Goal: Task Accomplishment & Management: Complete application form

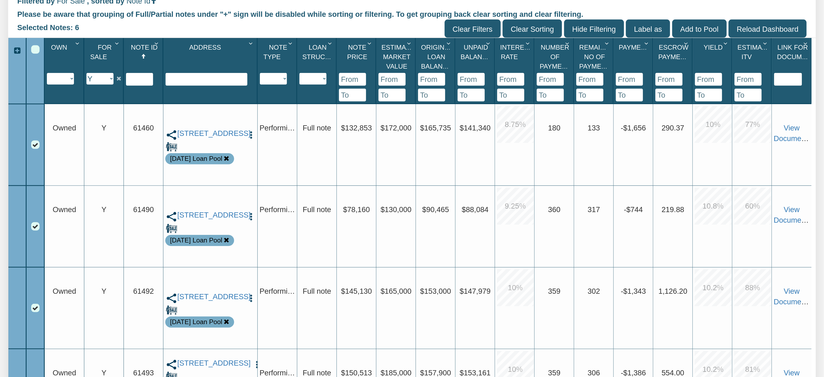
scroll to position [204, 0]
click at [207, 138] on link "[STREET_ADDRESS]" at bounding box center [210, 133] width 66 height 9
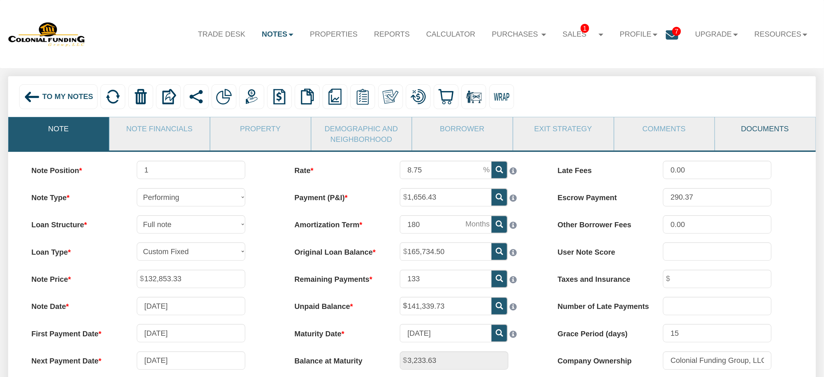
click at [750, 128] on link "Documents" at bounding box center [765, 128] width 100 height 22
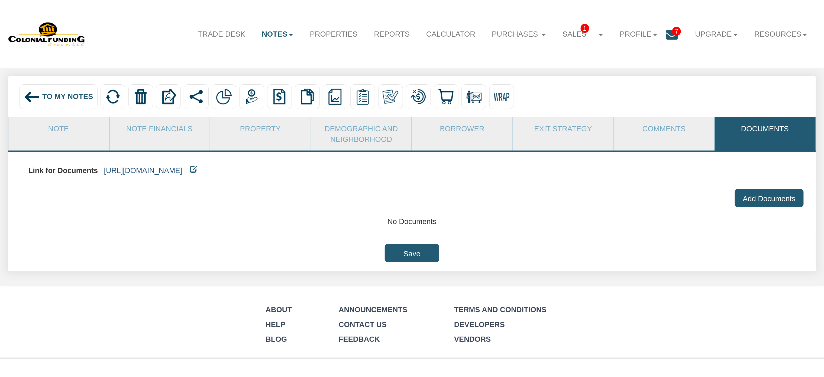
click at [182, 171] on link "[URL][DOMAIN_NAME]" at bounding box center [143, 170] width 78 height 8
click at [60, 96] on span "To My Notes" at bounding box center [67, 96] width 51 height 8
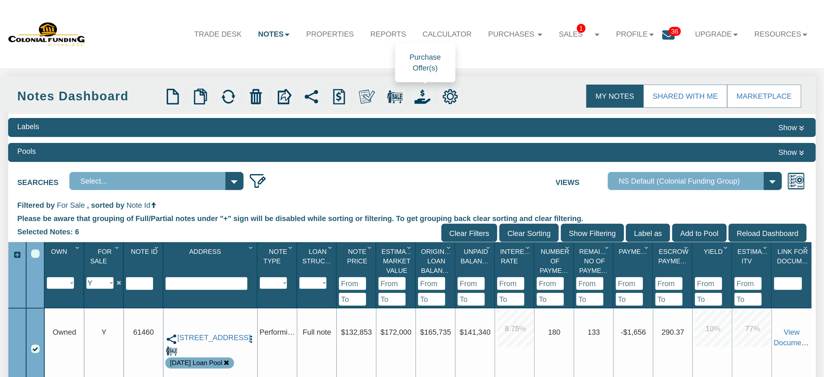
click at [422, 96] on img at bounding box center [423, 97] width 16 height 16
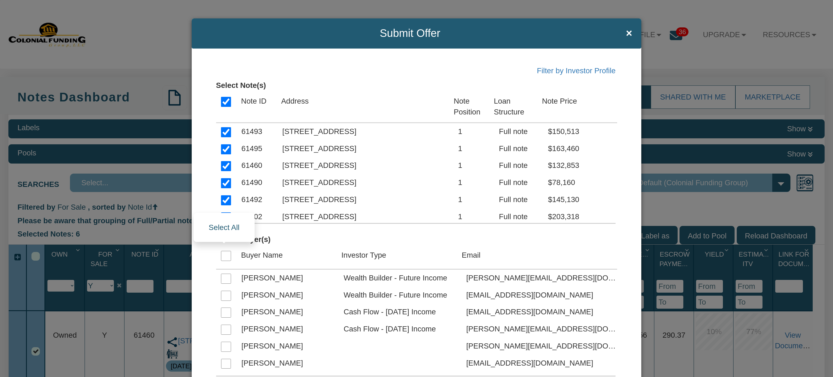
click at [224, 255] on input "checkbox" at bounding box center [226, 256] width 10 height 10
checkbox input "true"
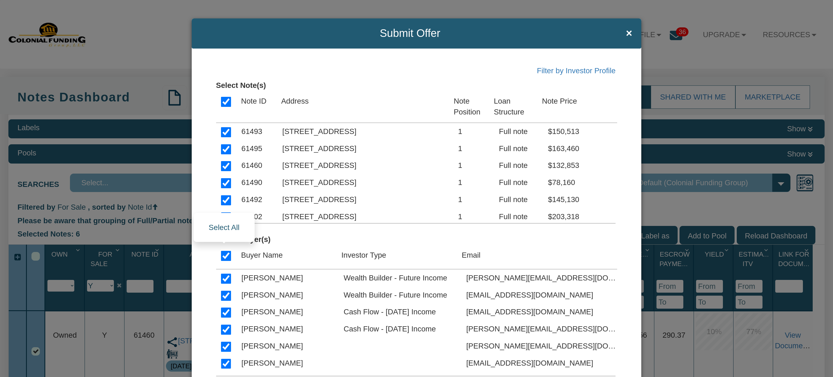
checkbox input "true"
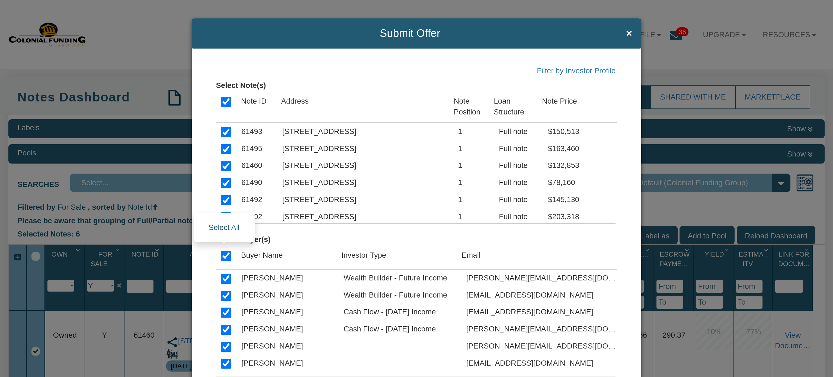
checkbox input "true"
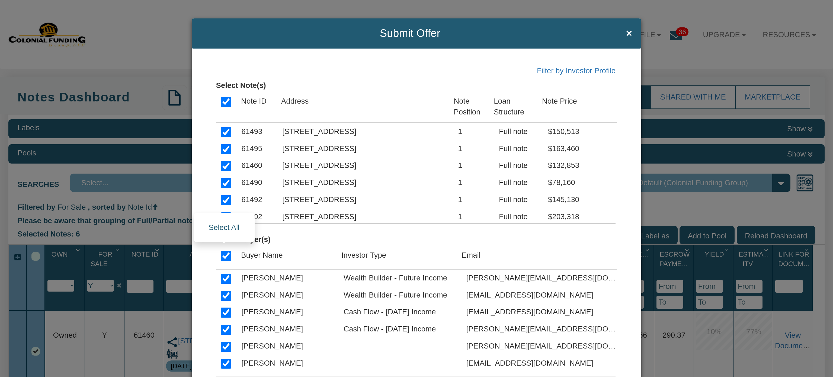
checkbox input "true"
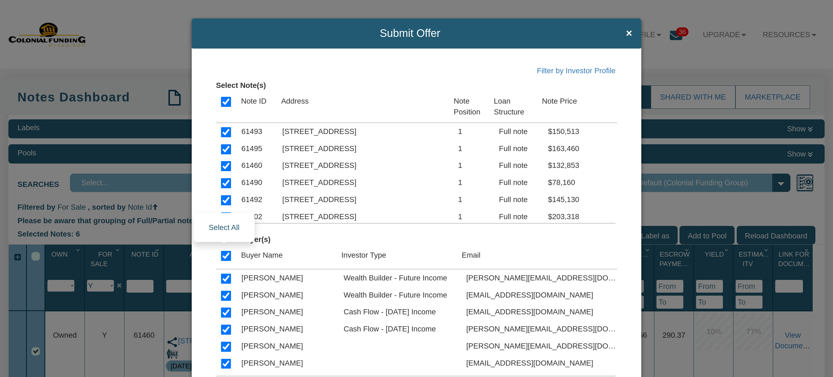
checkbox input "true"
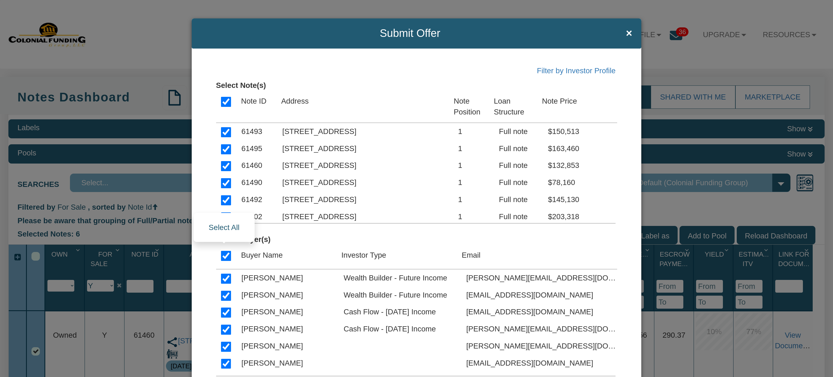
checkbox input "true"
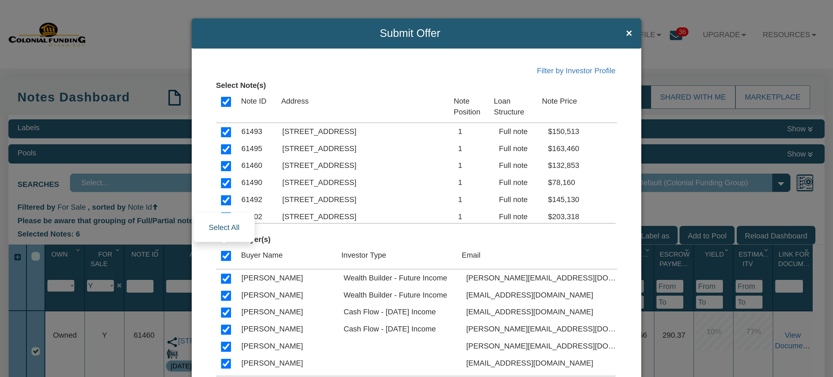
checkbox input "true"
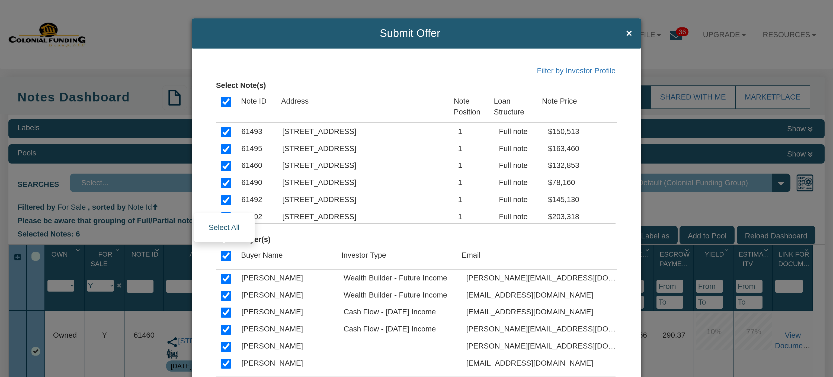
checkbox input "true"
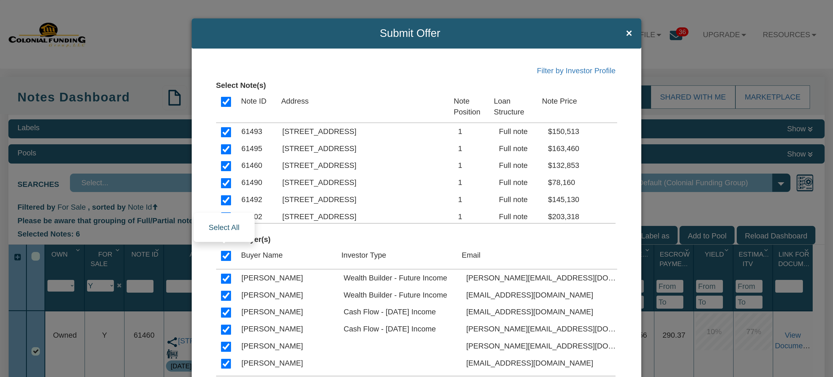
checkbox input "true"
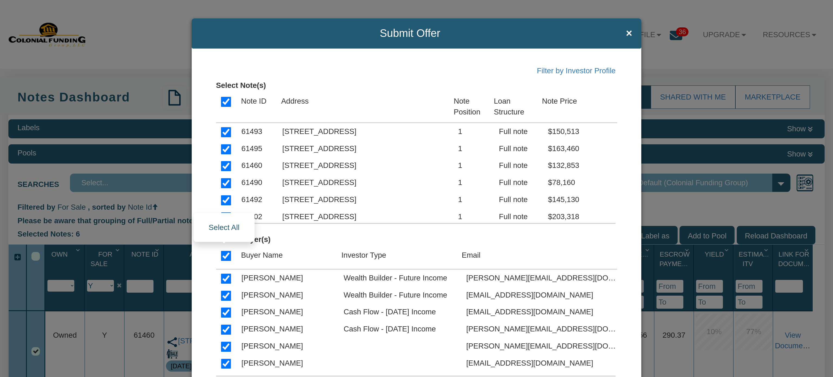
checkbox input "true"
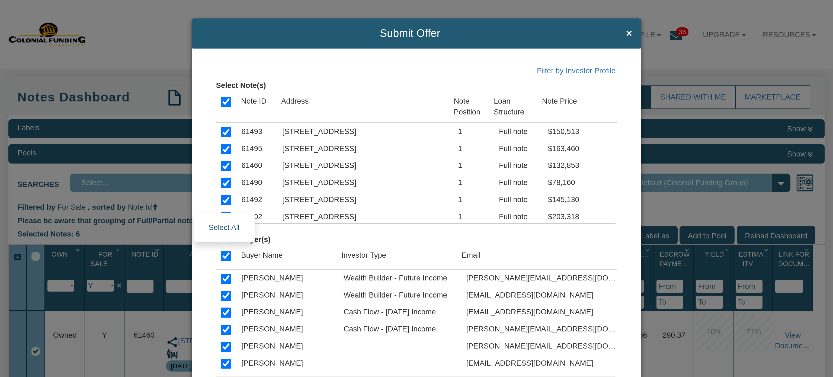
checkbox input "true"
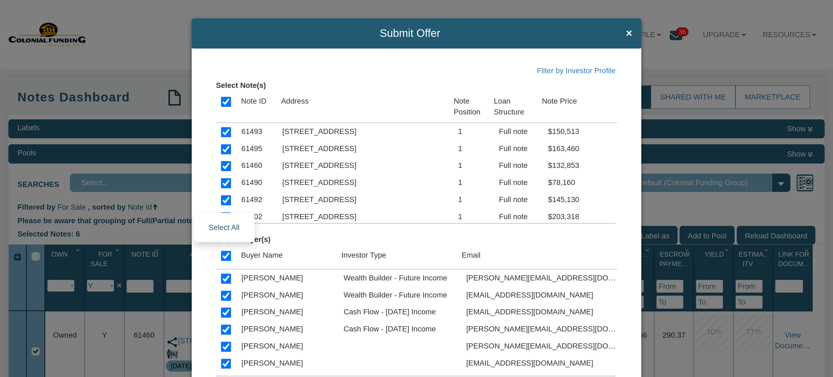
checkbox input "true"
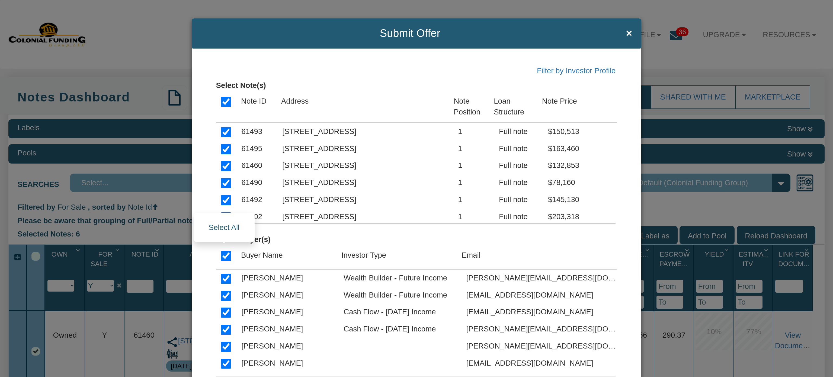
checkbox input "true"
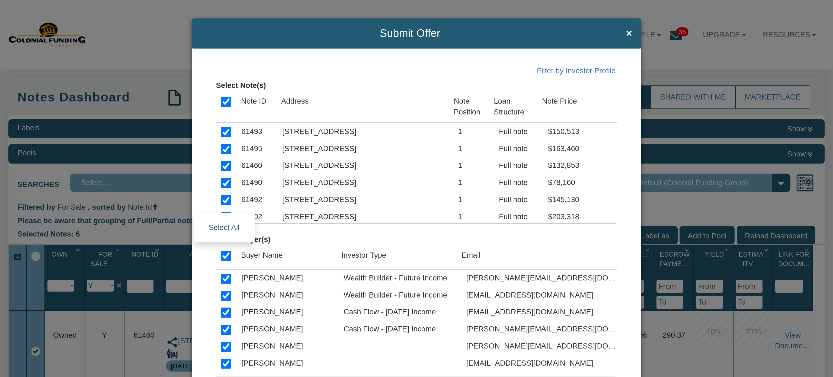
checkbox input "true"
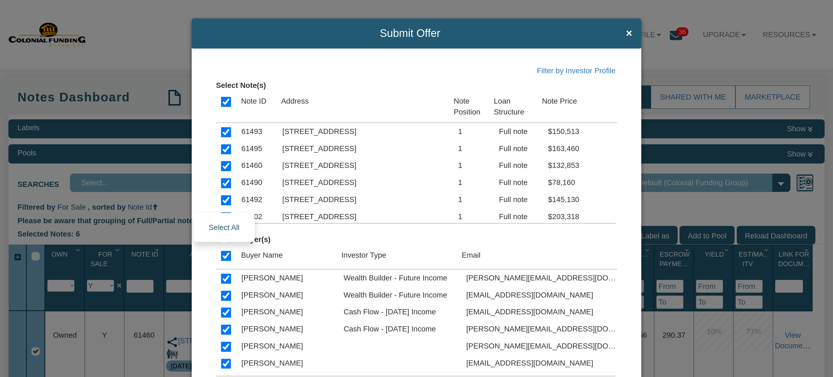
checkbox input "true"
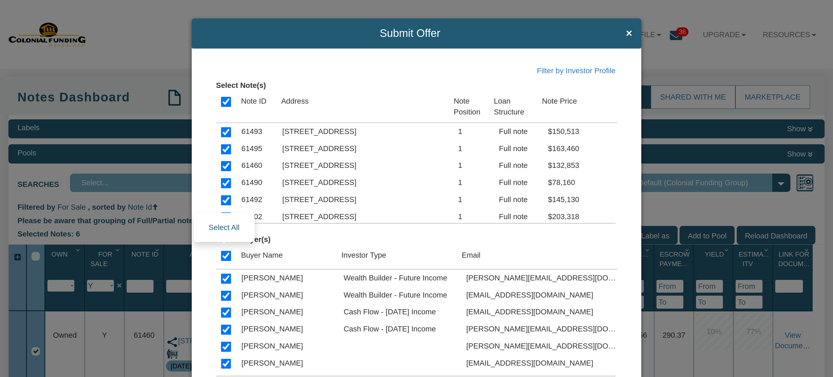
checkbox input "true"
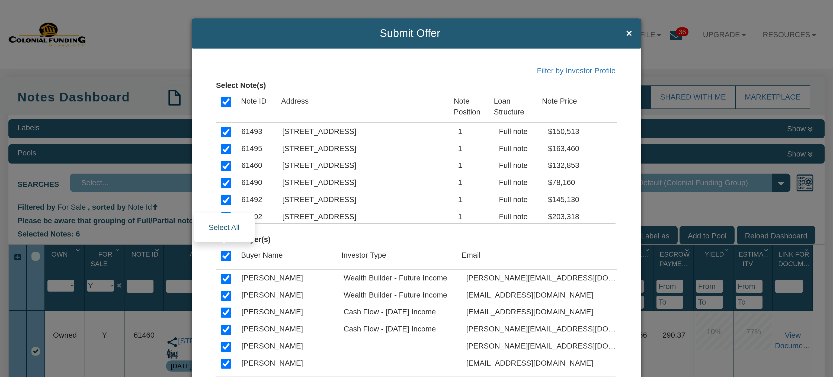
checkbox input "true"
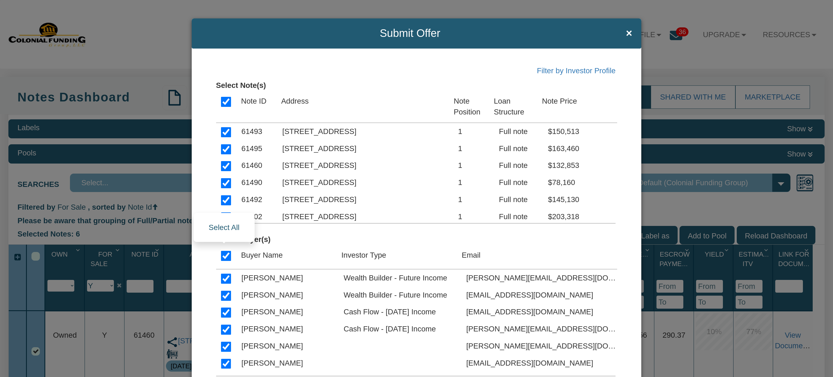
checkbox input "true"
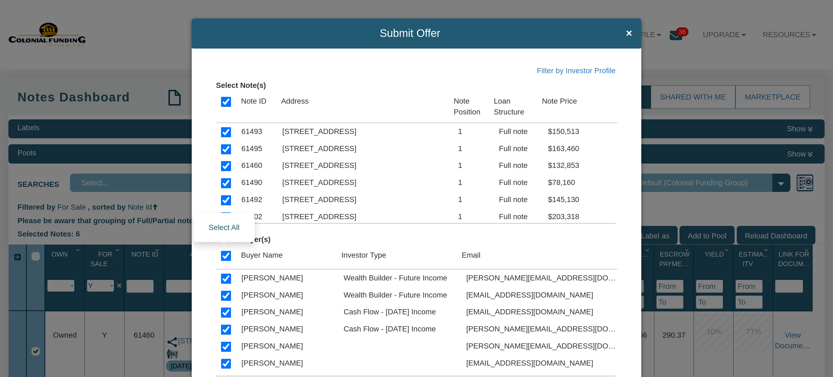
checkbox input "true"
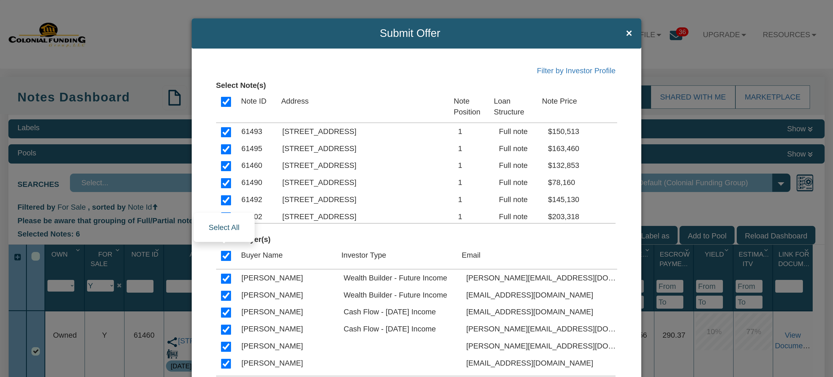
checkbox input "true"
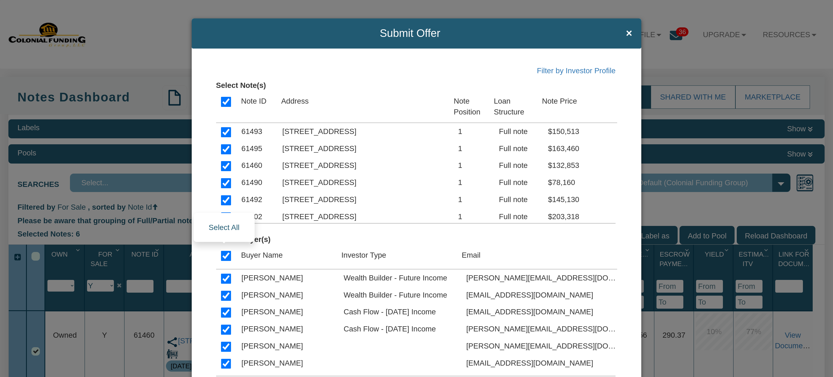
checkbox input "true"
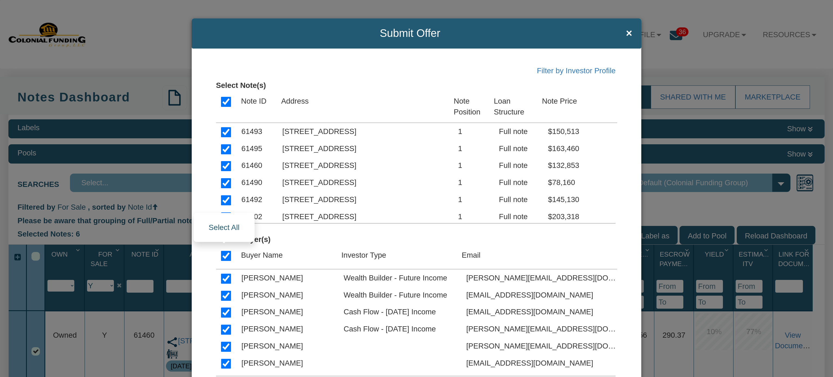
checkbox input "true"
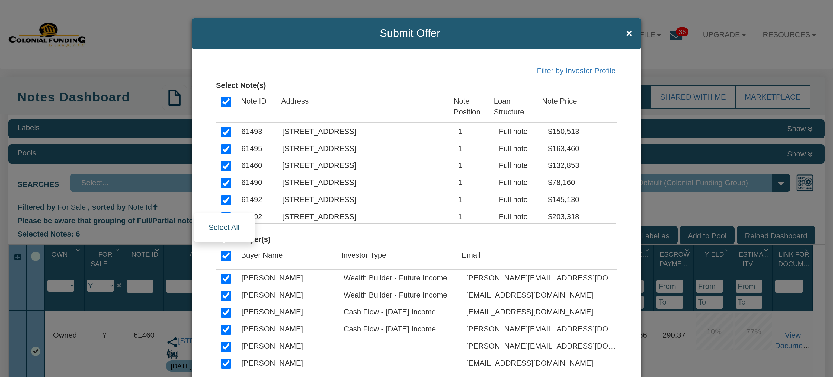
checkbox input "true"
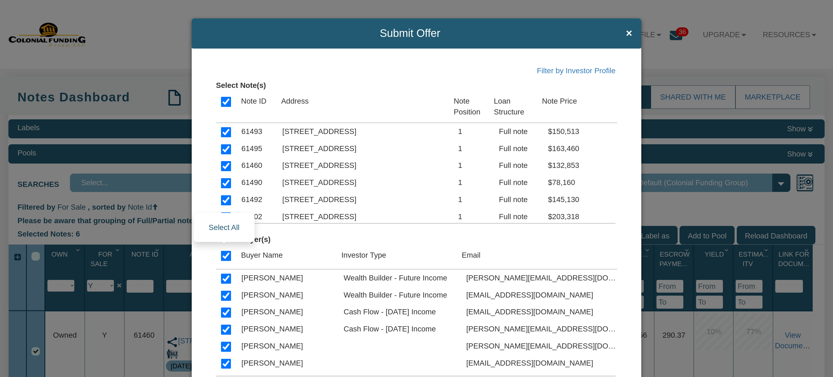
checkbox input "true"
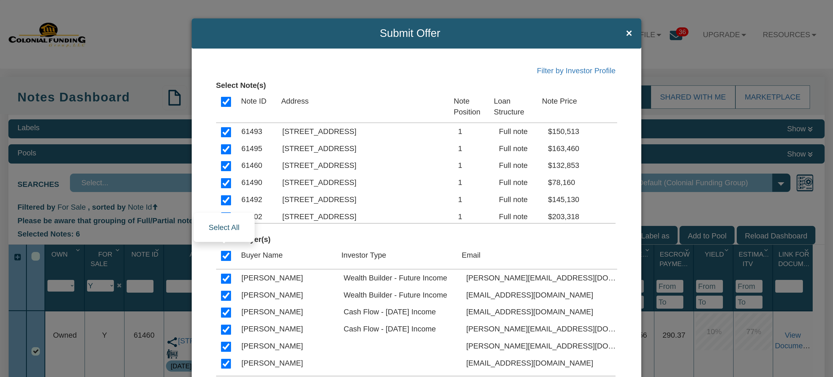
checkbox input "true"
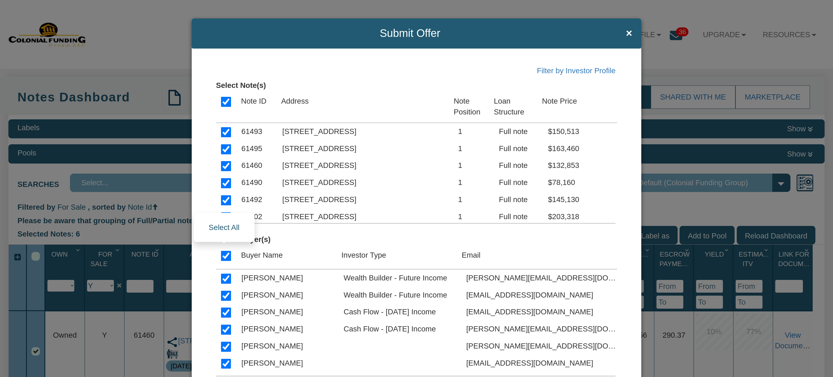
checkbox input "true"
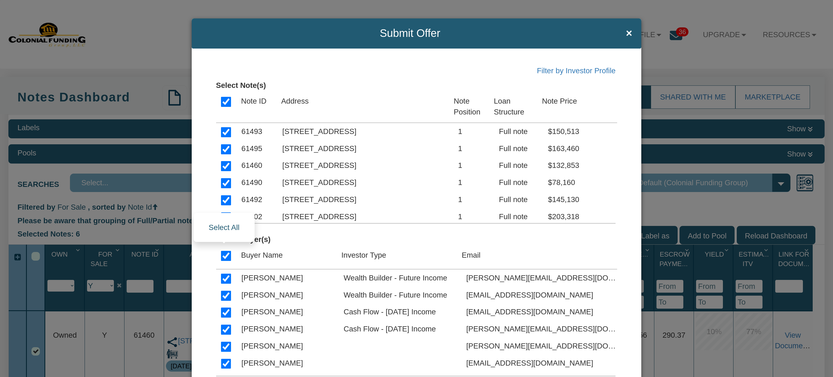
checkbox input "true"
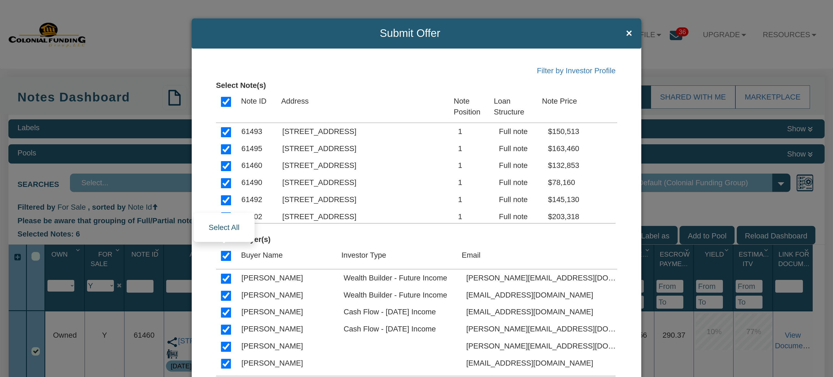
checkbox input "true"
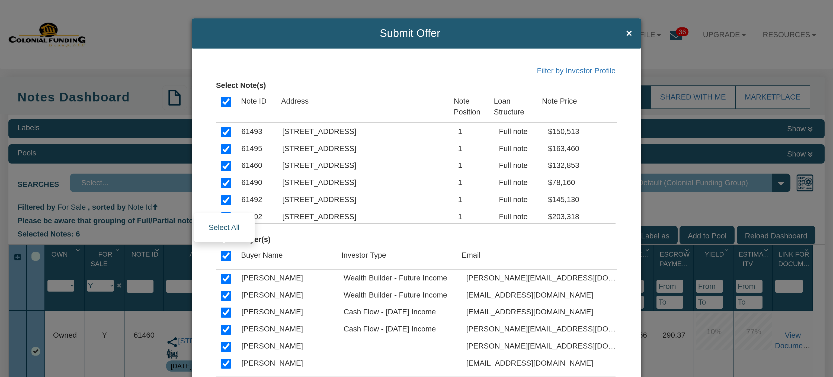
checkbox input "true"
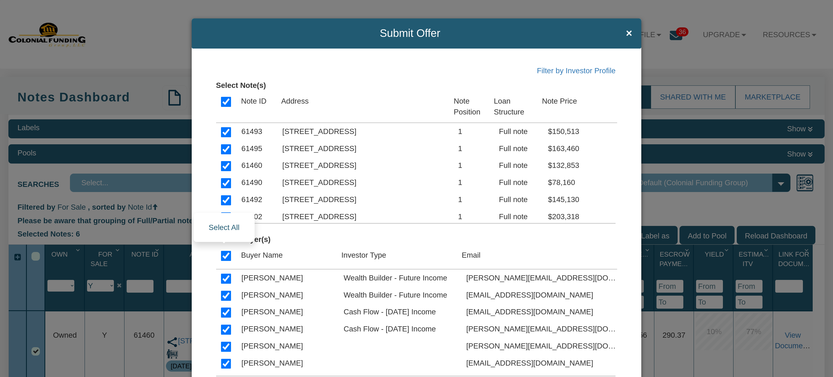
checkbox input "true"
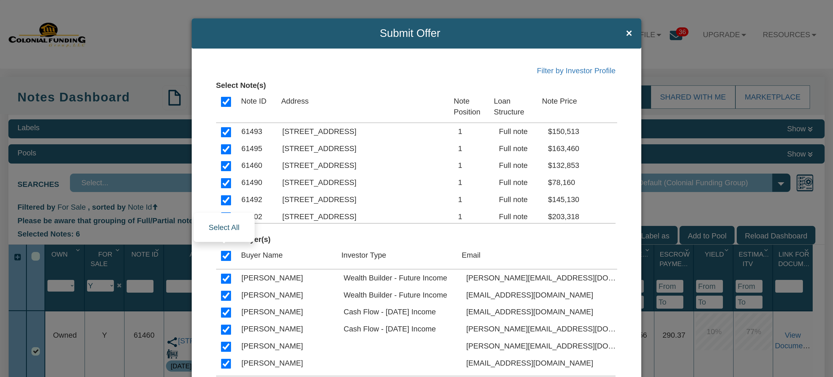
checkbox input "true"
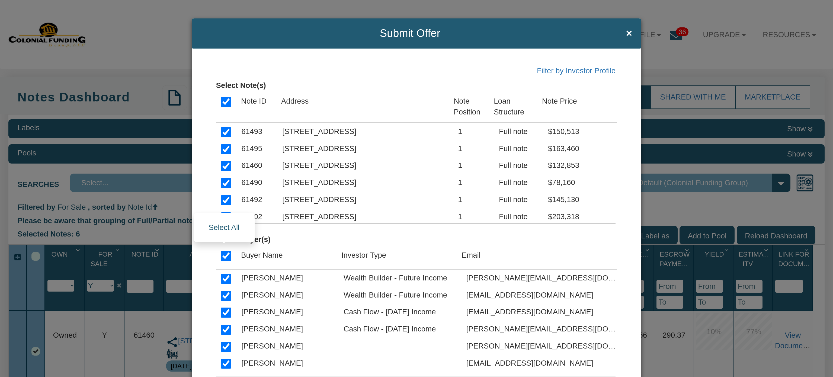
checkbox input "true"
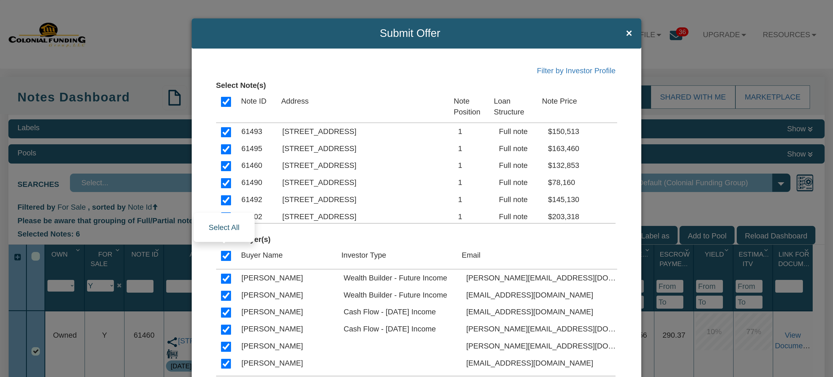
checkbox input "true"
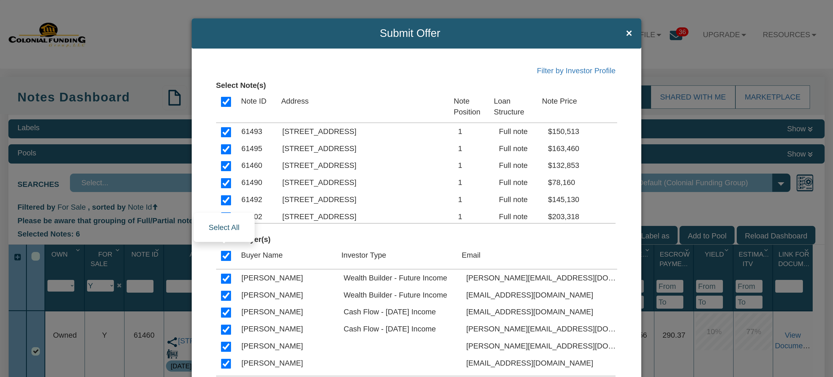
checkbox input "true"
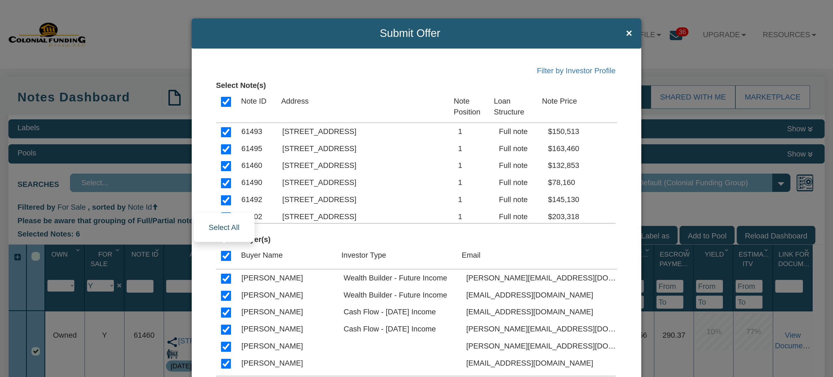
checkbox input "true"
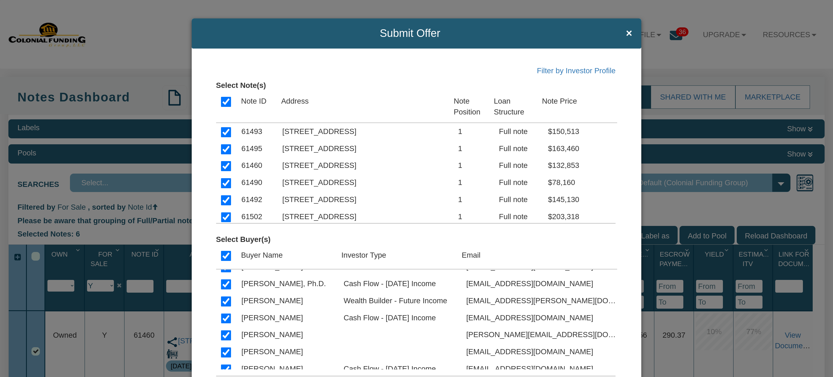
scroll to position [317, 0]
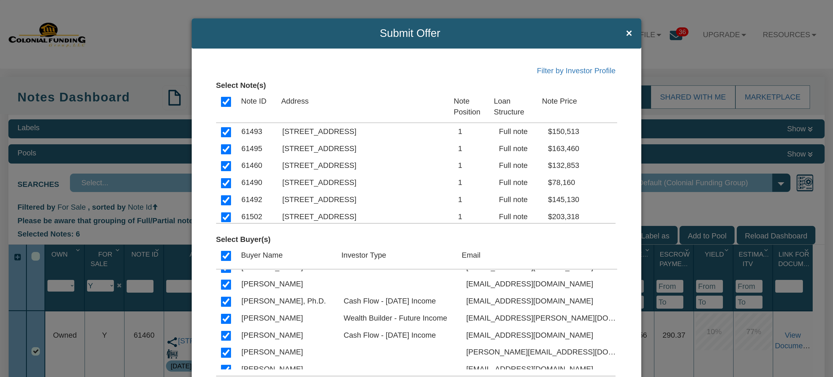
click at [222, 302] on input "checkbox" at bounding box center [226, 301] width 10 height 10
checkbox input "false"
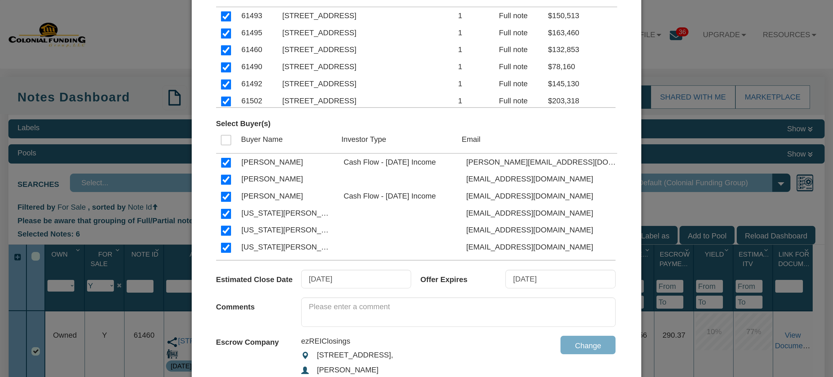
scroll to position [2832, 0]
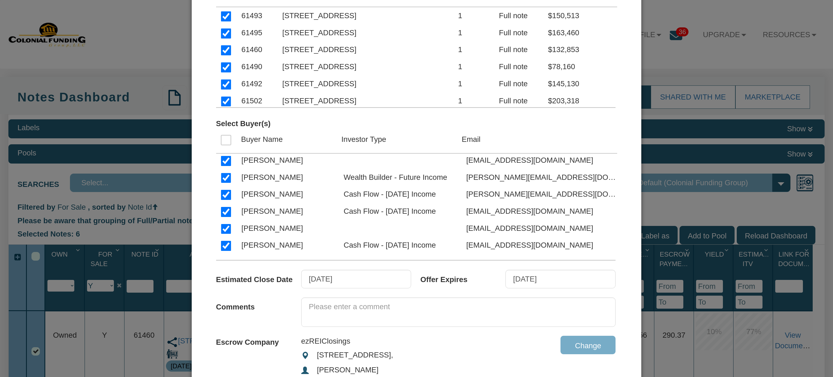
click at [222, 179] on input "checkbox" at bounding box center [226, 178] width 10 height 10
checkbox input "false"
click at [375, 307] on textarea at bounding box center [458, 311] width 314 height 29
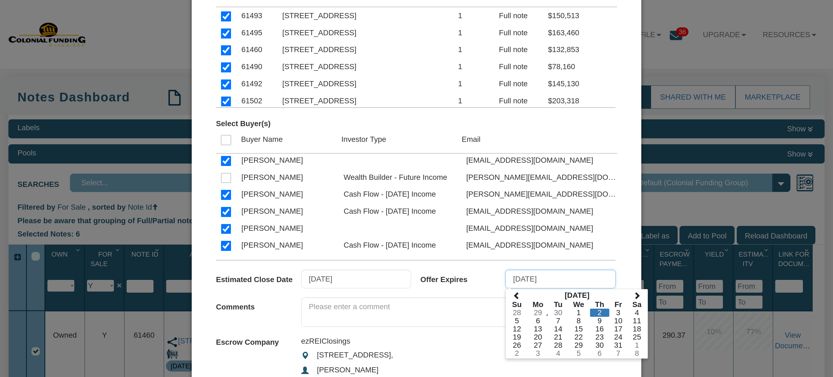
click at [583, 271] on input "[DATE]" at bounding box center [560, 279] width 110 height 18
click at [614, 341] on td "31" at bounding box center [618, 345] width 18 height 8
type input "[DATE]"
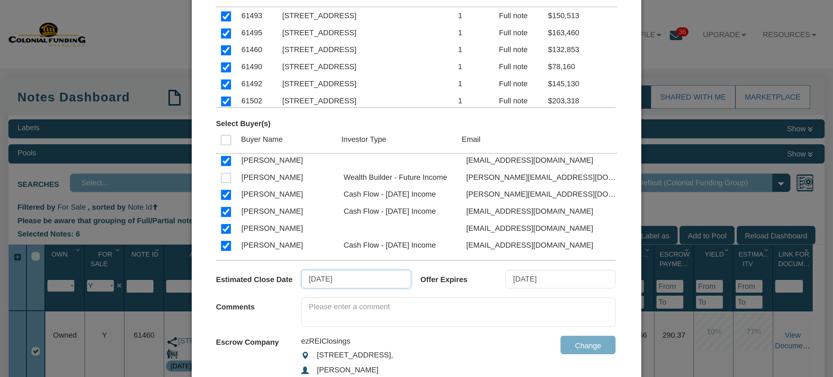
click at [383, 279] on input "[DATE]" at bounding box center [356, 279] width 110 height 18
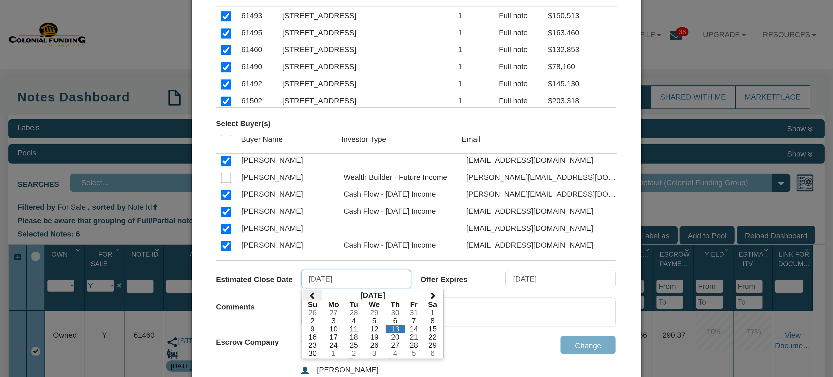
click at [311, 296] on span at bounding box center [313, 296] width 8 height 8
click at [411, 341] on td "31" at bounding box center [414, 345] width 18 height 8
type input "[DATE]"
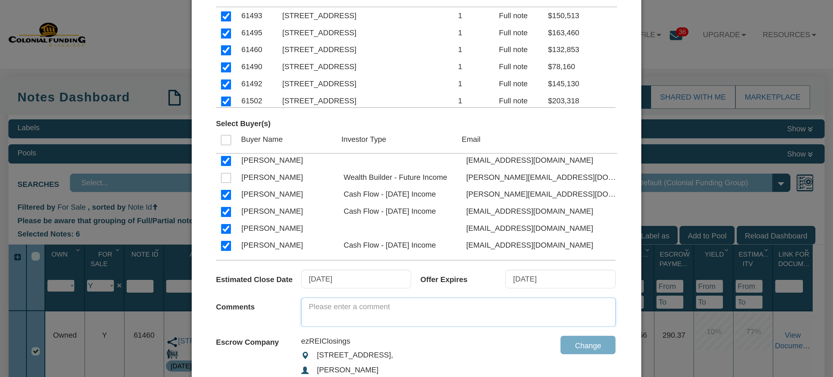
click at [385, 308] on textarea at bounding box center [458, 311] width 314 height 29
click at [353, 306] on textarea at bounding box center [458, 311] width 314 height 29
paste textarea "Six notes are available for purchase. These were shared earlier [DATE], and fou…"
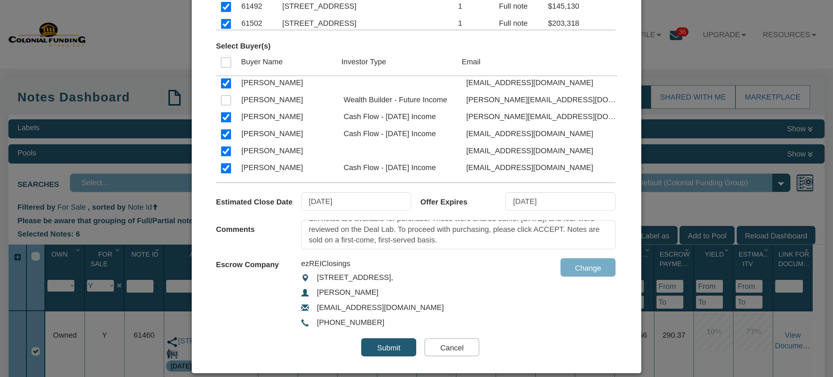
scroll to position [206, 0]
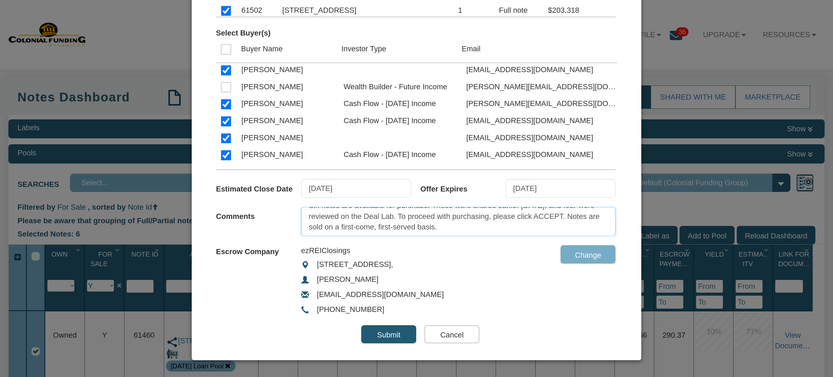
click at [497, 228] on textarea "Six notes are available for purchase. These were shared earlier [DATE], and fou…" at bounding box center [458, 221] width 314 height 29
type textarea "Six notes are available for purchase. These were shared earlier [DATE], and fou…"
drag, startPoint x: 457, startPoint y: 230, endPoint x: 268, endPoint y: 195, distance: 193.0
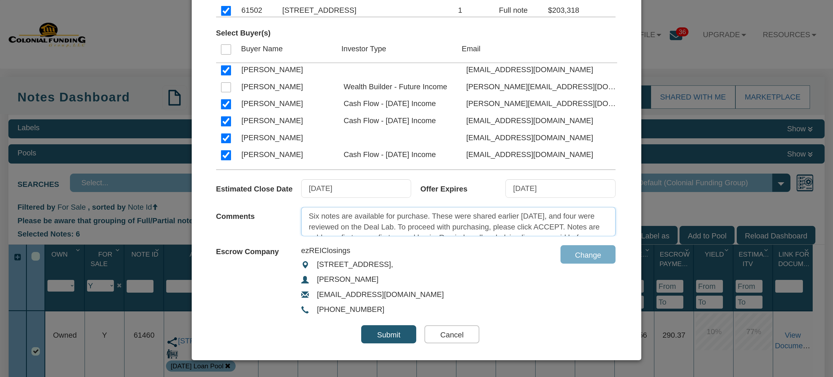
click at [268, 195] on div "Filter by Investor Profile Select Note(s) Note ID Address Note Position Loan St…" at bounding box center [417, 101] width 450 height 518
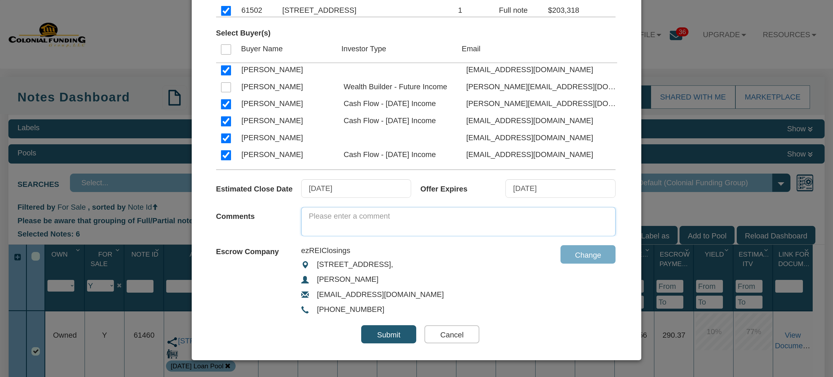
paste textarea "Six notes are available for purchase. These were shared earlier [DATE], and fou…"
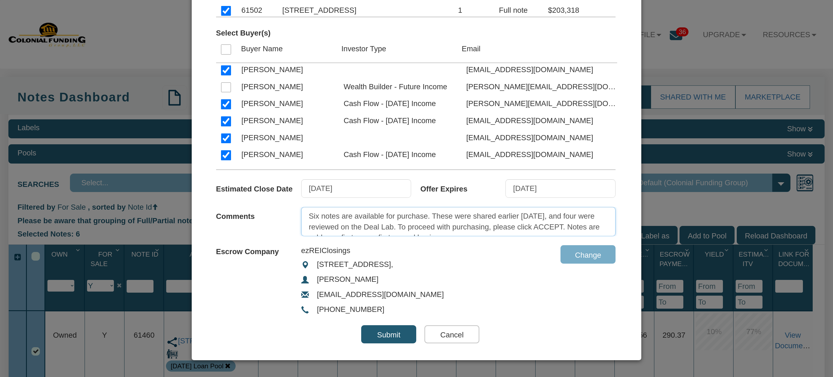
scroll to position [22, 0]
click at [468, 214] on textarea "Six notes are available for purchase. These were shared earlier [DATE], and fou…" at bounding box center [458, 221] width 314 height 29
click at [463, 214] on textarea "Six notes are available for purchase. These were shared earlier [DATE], and fou…" at bounding box center [458, 221] width 314 height 29
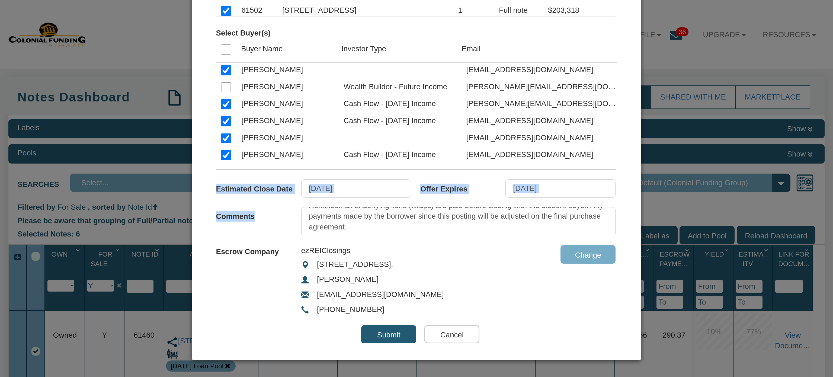
drag, startPoint x: 517, startPoint y: 236, endPoint x: 518, endPoint y: 221, distance: 15.0
click at [518, 221] on div "Filter by Investor Profile Select Note(s) Note ID Address Note Position Loan St…" at bounding box center [417, 101] width 450 height 518
click at [464, 216] on textarea "Six notes are available for purchase. These were shared earlier [DATE], and fou…" at bounding box center [458, 221] width 314 height 29
type textarea "Six notes are available for purchase. These were shared earlier [DATE], and fou…"
click at [387, 334] on input "Submit" at bounding box center [388, 334] width 55 height 18
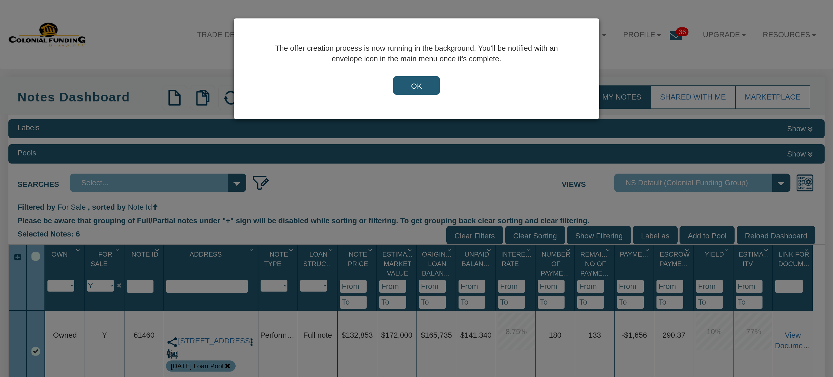
click at [412, 88] on input "OK" at bounding box center [416, 85] width 47 height 18
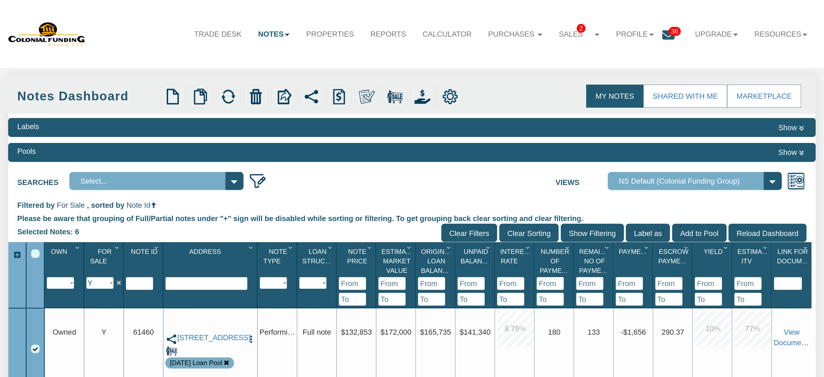
click at [669, 33] on span "36" at bounding box center [675, 31] width 12 height 9
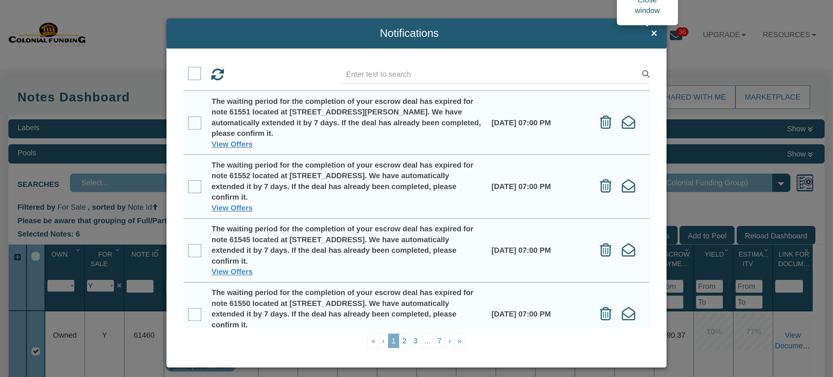
click at [650, 33] on span "×" at bounding box center [653, 33] width 6 height 12
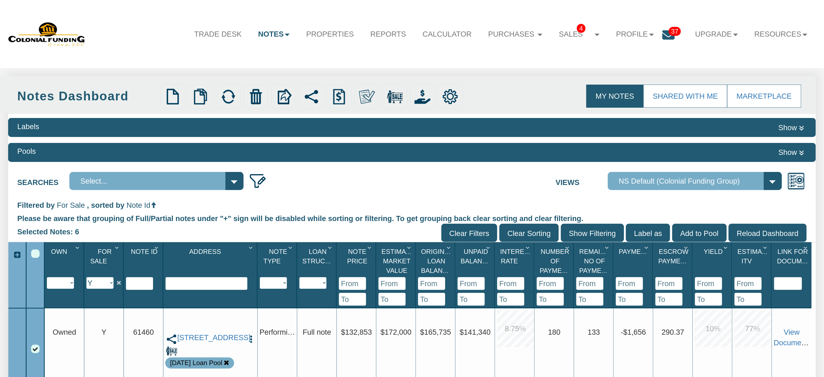
click at [672, 31] on span "37" at bounding box center [675, 31] width 12 height 9
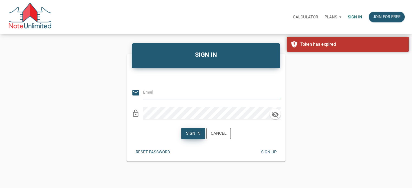
type input "[EMAIL_ADDRESS][DOMAIN_NAME]"
click at [194, 131] on div "Sign in" at bounding box center [193, 134] width 14 height 6
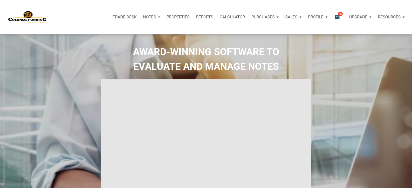
type input "Introduction to new features"
select select
click at [326, 17] on div "Profile" at bounding box center [318, 17] width 26 height 16
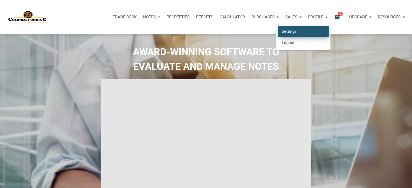
click at [289, 34] on link "Settings" at bounding box center [303, 31] width 51 height 11
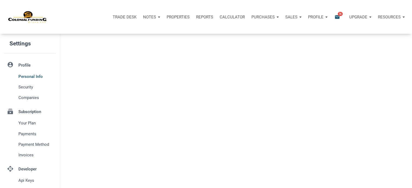
type input "SOUTHLAKE"
select select
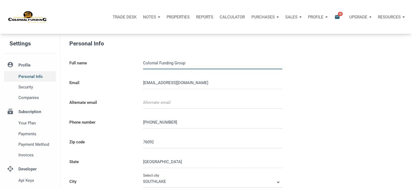
type input "0000000"
select select
click at [32, 100] on span "Companies" at bounding box center [35, 98] width 35 height 7
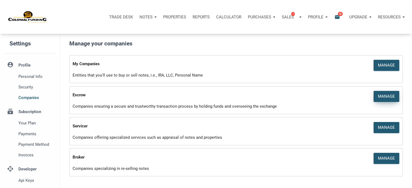
click at [387, 97] on div "Manage" at bounding box center [386, 96] width 17 height 6
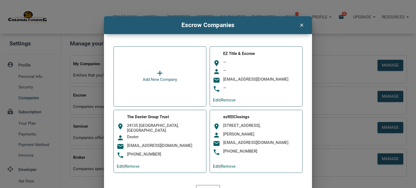
click at [214, 167] on link "Edit" at bounding box center [216, 166] width 7 height 5
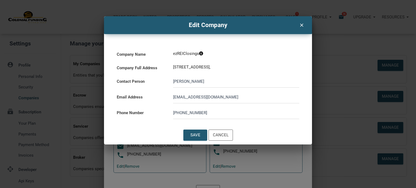
drag, startPoint x: 191, startPoint y: 82, endPoint x: 151, endPoint y: 87, distance: 40.9
click at [151, 87] on div "Contact Person Khristie" at bounding box center [208, 80] width 188 height 16
type input "Becky"
drag, startPoint x: 201, startPoint y: 114, endPoint x: 149, endPoint y: 114, distance: 52.0
click at [149, 114] on div "Phone Number 423-225-1782" at bounding box center [208, 112] width 188 height 16
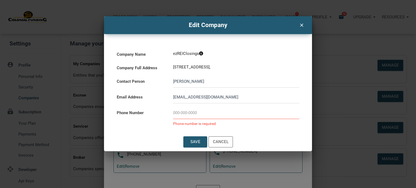
paste input "817-259-0405"
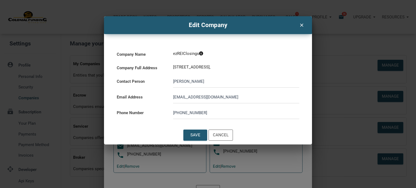
type input "817-259-0405"
click at [173, 97] on div "[EMAIL_ADDRESS][DOMAIN_NAME]" at bounding box center [236, 96] width 132 height 16
drag, startPoint x: 174, startPoint y: 97, endPoint x: 250, endPoint y: 96, distance: 76.2
click at [250, 96] on input "[EMAIL_ADDRESS][DOMAIN_NAME]" at bounding box center [236, 97] width 126 height 12
paste input "beckyh@colonialfundingg"
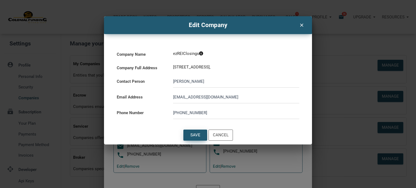
type input "beckyh@colonialfundinggroup.com"
click at [192, 136] on div "Save" at bounding box center [195, 135] width 10 height 6
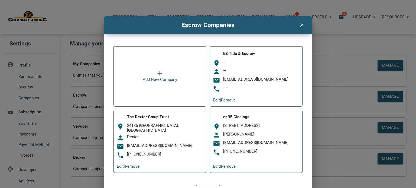
click at [298, 25] on icon "clear" at bounding box center [301, 24] width 7 height 7
